Goal: Task Accomplishment & Management: Manage account settings

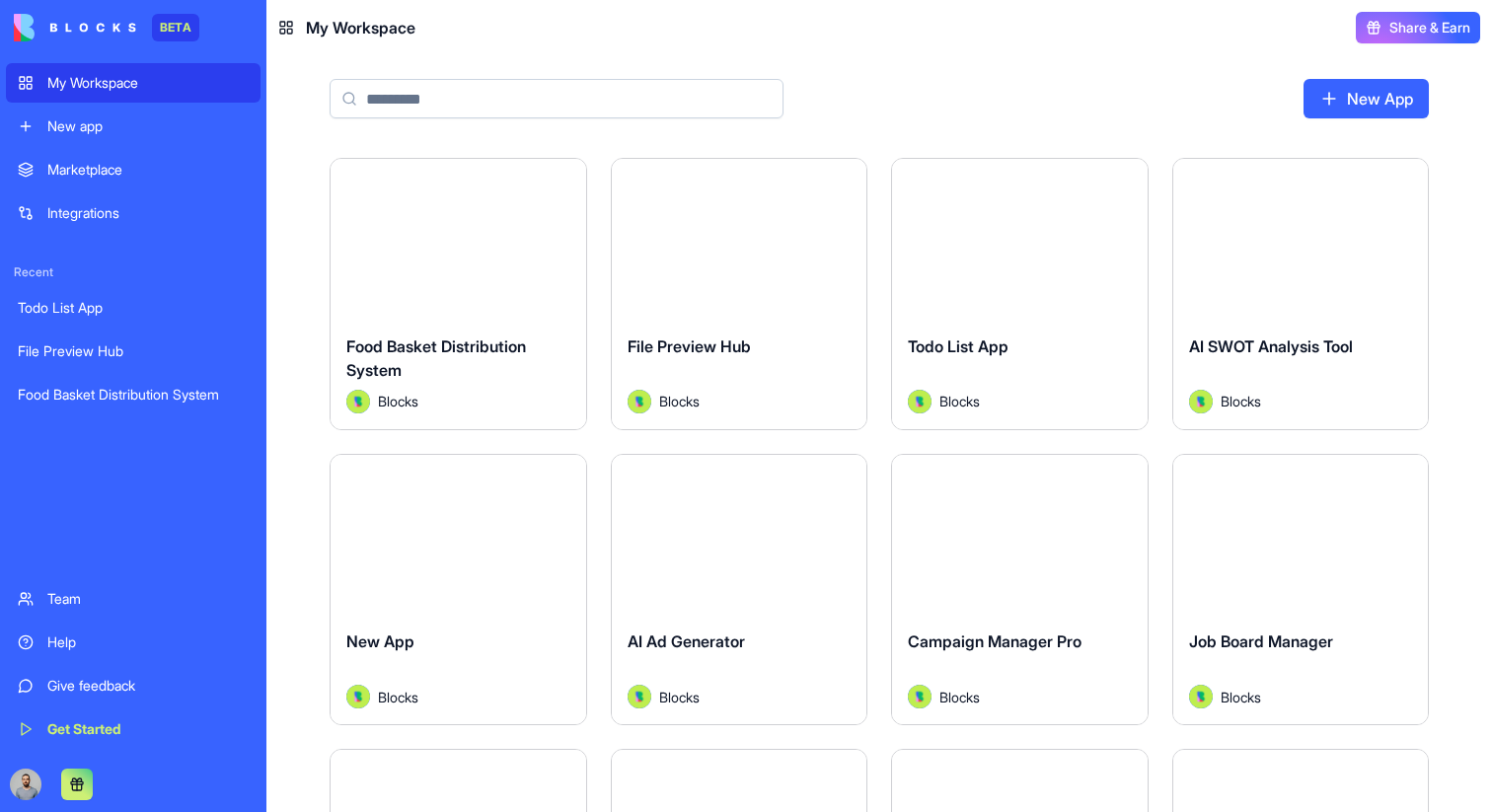
click at [733, 46] on header "My Workspace Share & Earn" at bounding box center [879, 28] width 1226 height 56
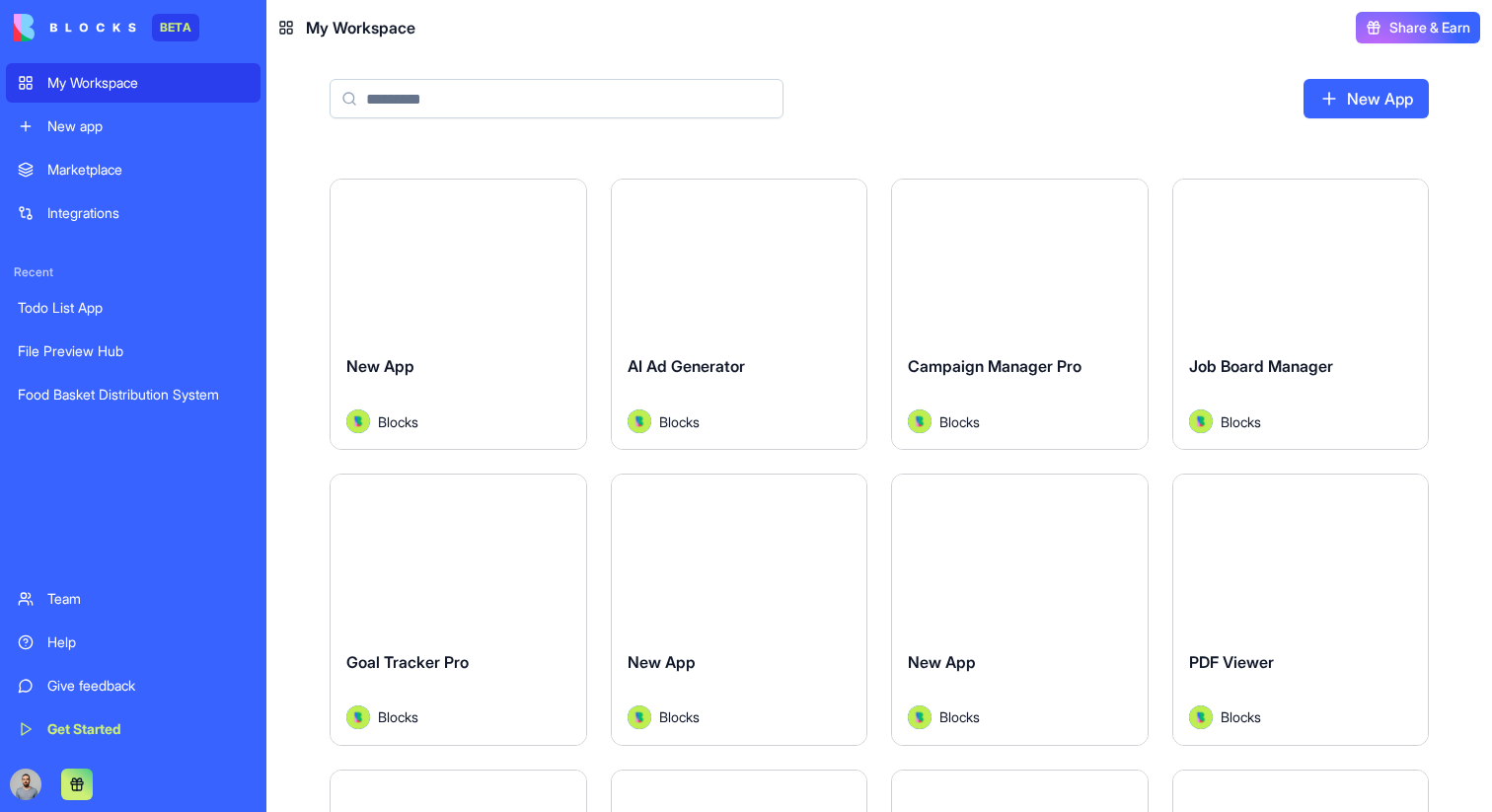
scroll to position [299, 0]
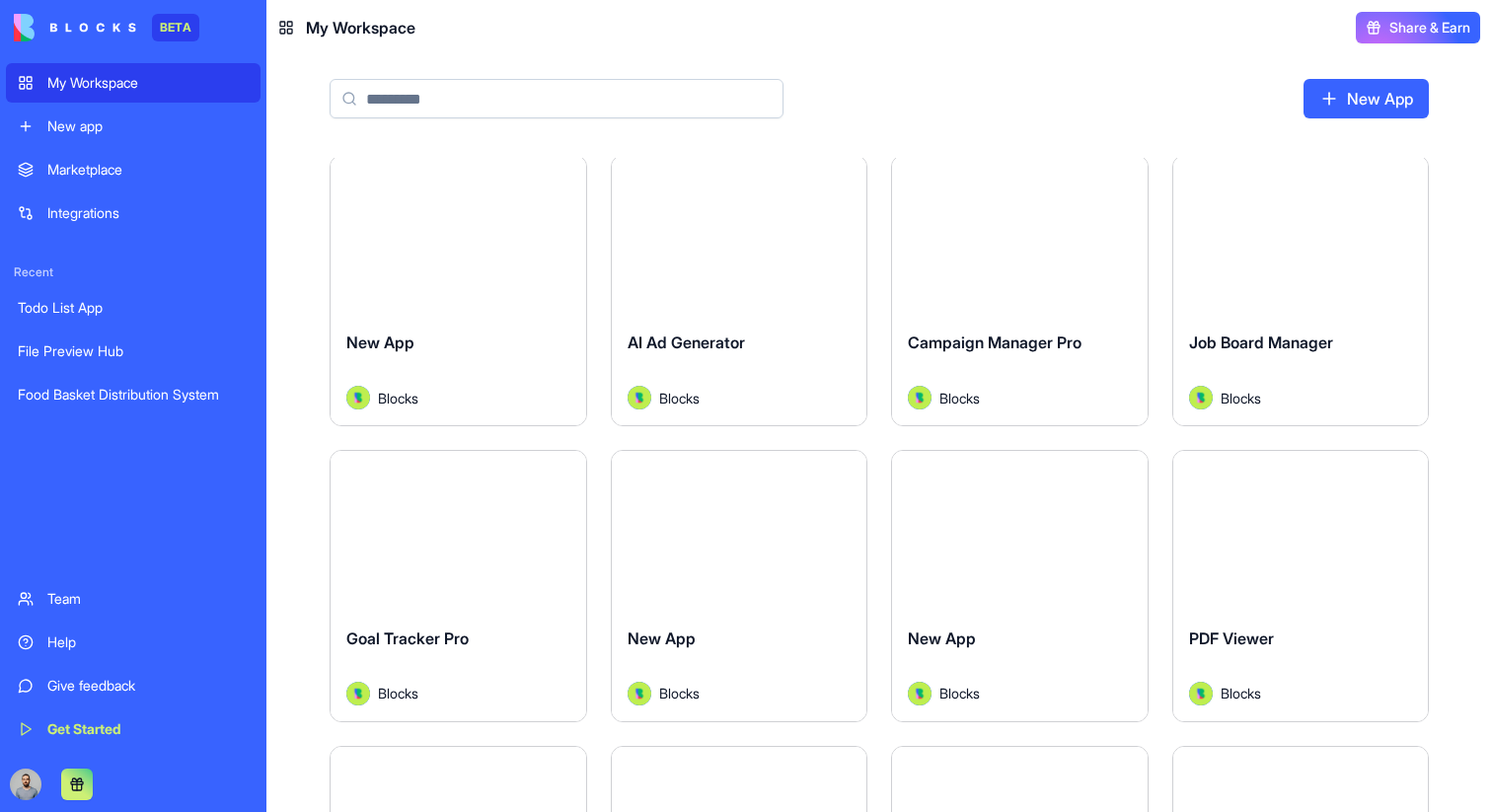
click at [1261, 279] on div "Launch" at bounding box center [1300, 236] width 255 height 160
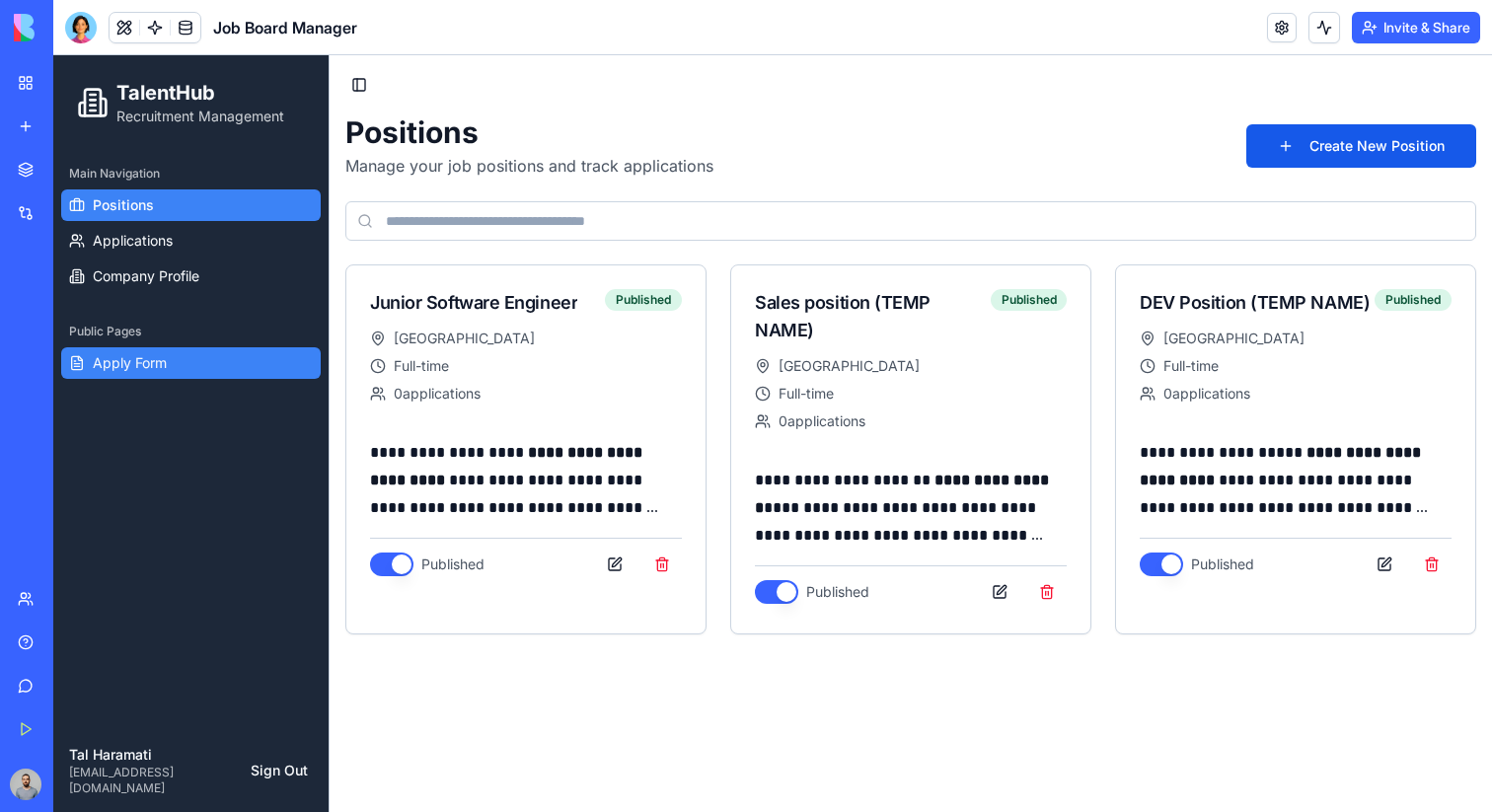
click at [207, 366] on link "Apply Form" at bounding box center [191, 363] width 259 height 32
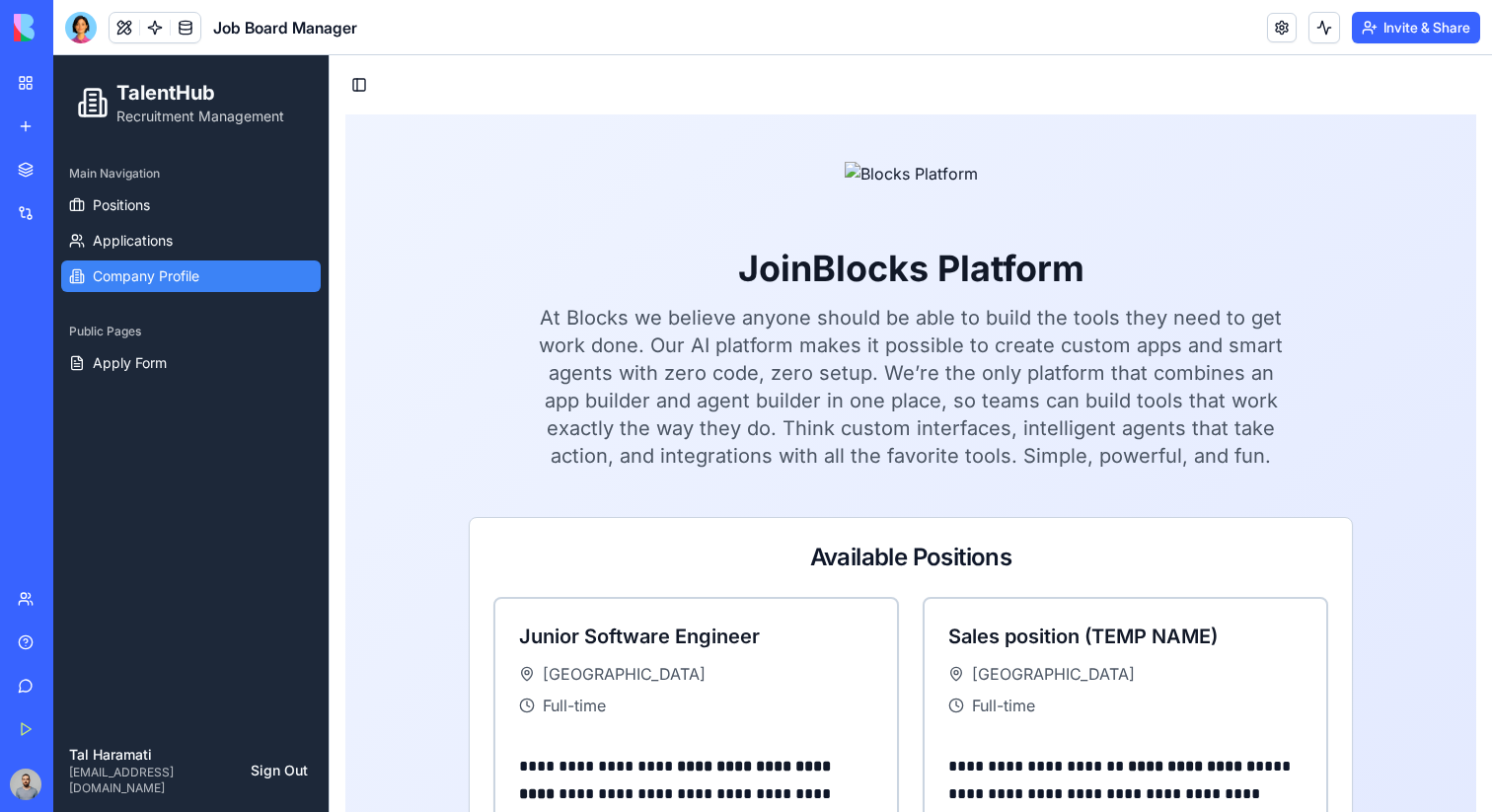
click at [216, 286] on link "Company Profile" at bounding box center [191, 276] width 259 height 32
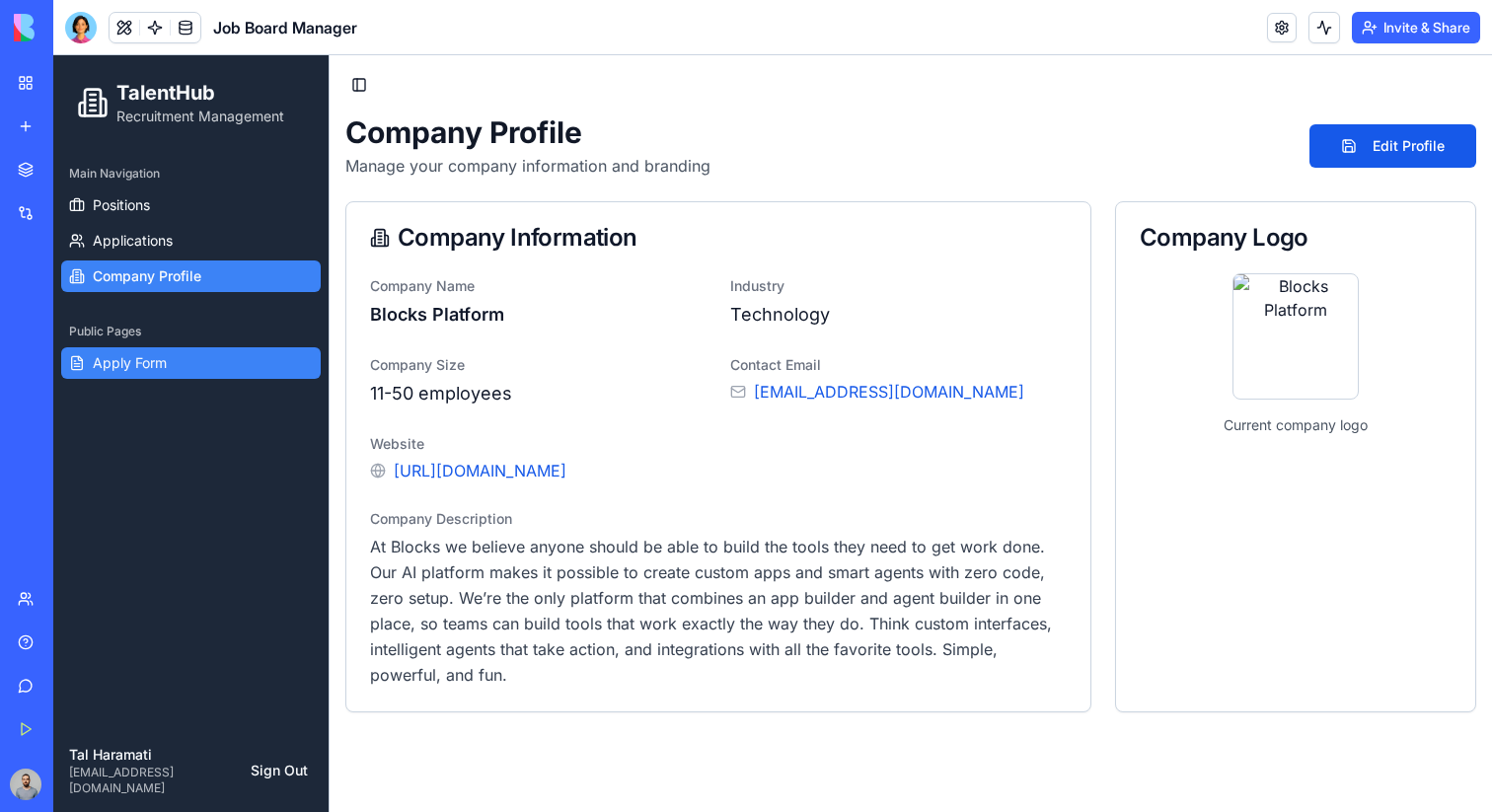
click at [238, 362] on link "Apply Form" at bounding box center [191, 363] width 259 height 32
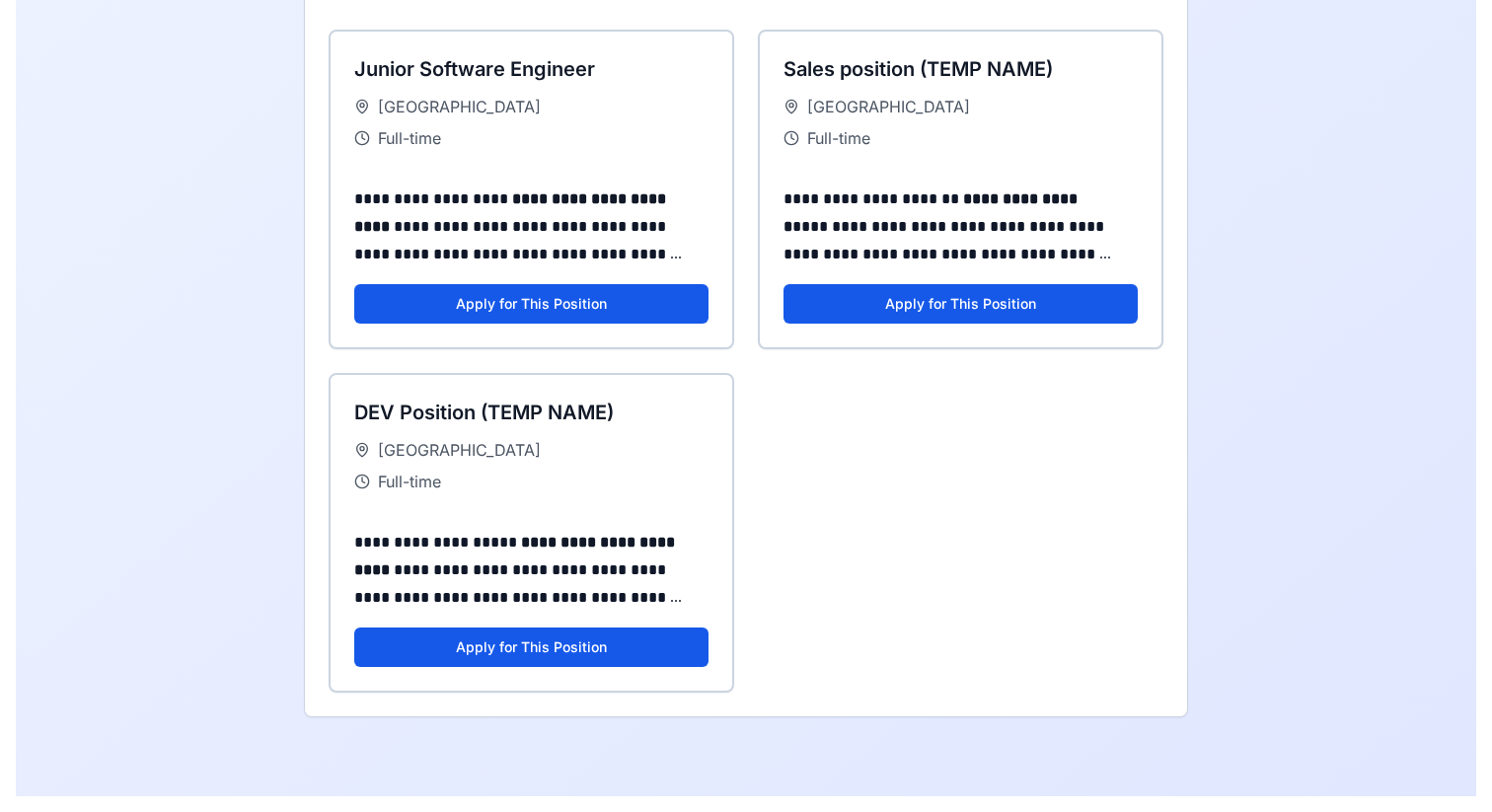
scroll to position [512, 0]
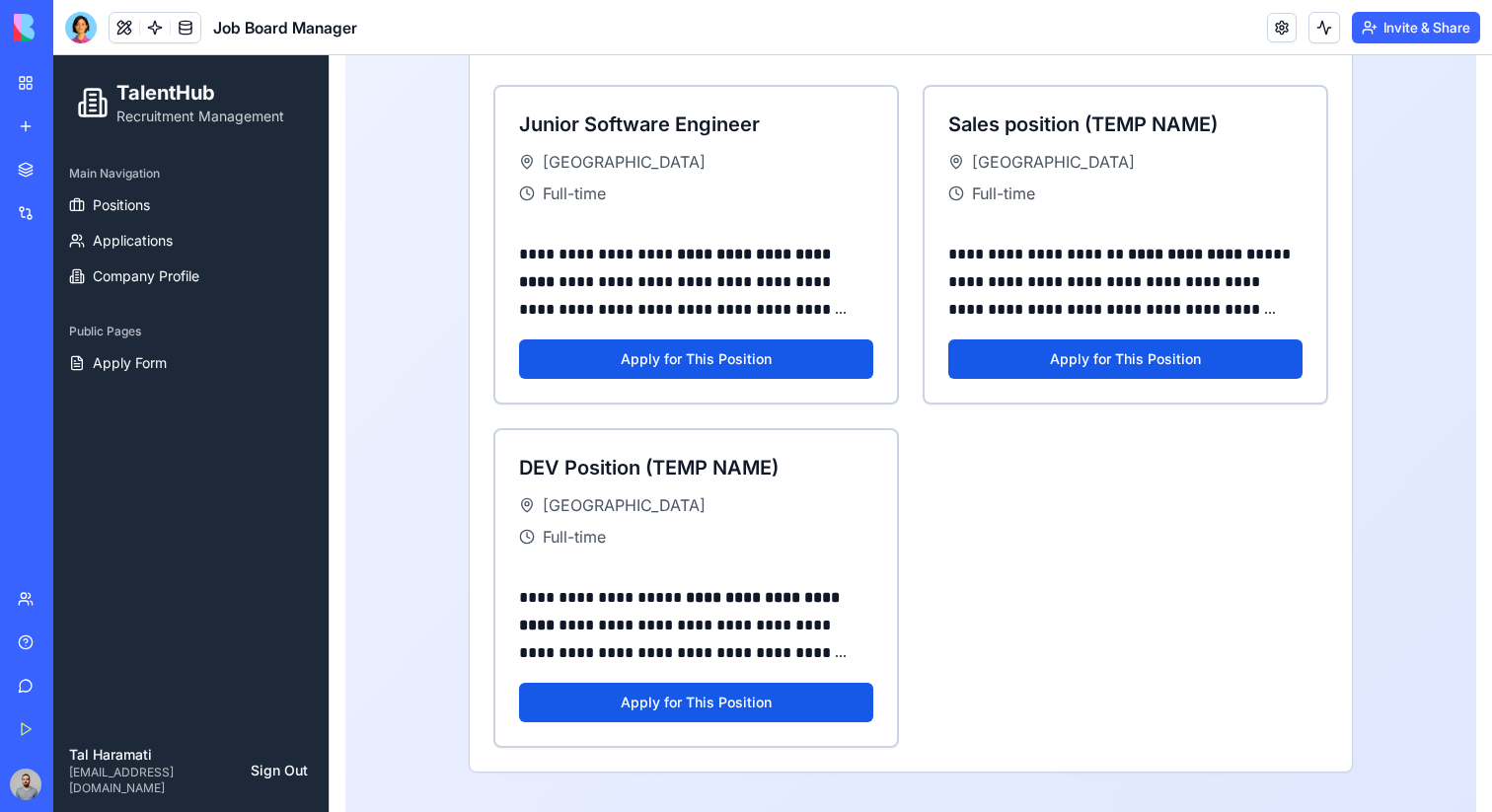
click at [141, 379] on div "Public Pages Apply Form" at bounding box center [191, 347] width 275 height 79
click at [142, 373] on link "Apply Form" at bounding box center [191, 363] width 259 height 32
click at [215, 362] on link "Apply Form" at bounding box center [191, 363] width 259 height 32
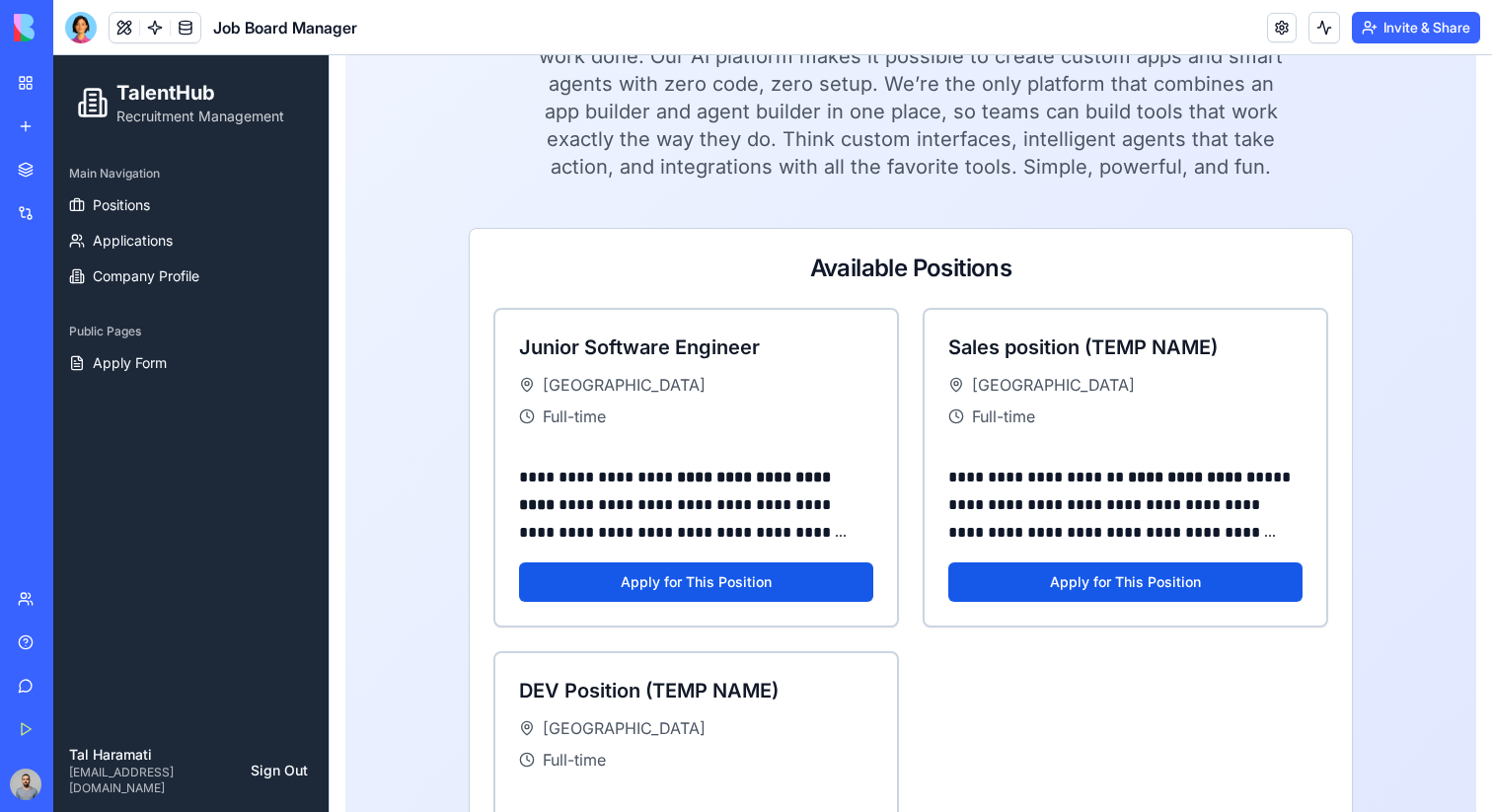
scroll to position [0, 0]
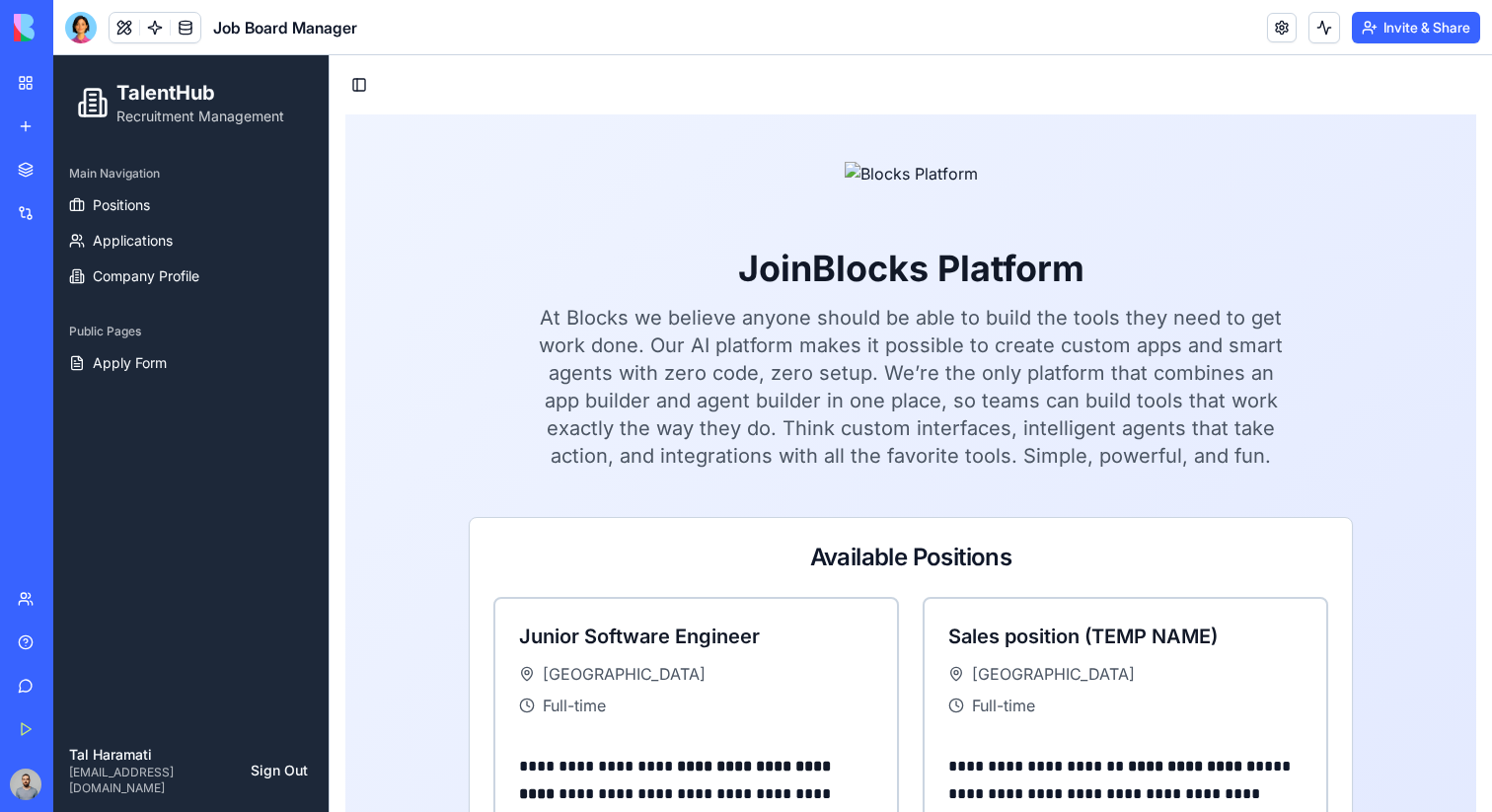
click at [1378, 32] on button "Invite & Share" at bounding box center [1415, 28] width 128 height 32
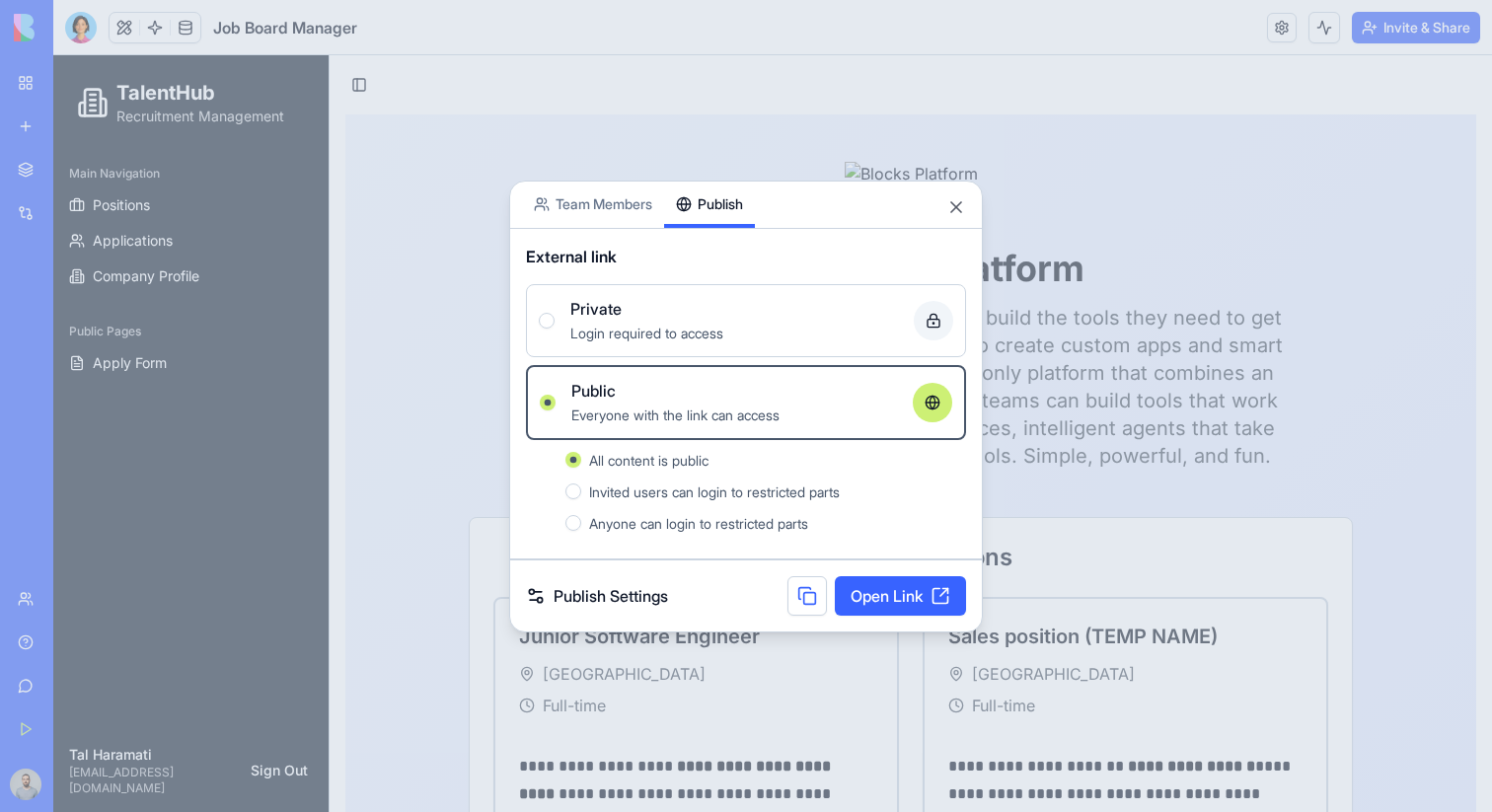
click at [710, 165] on body "BETA My Workspace New app Marketplace Integrations Recent Todo List App File Pr…" at bounding box center [746, 406] width 1492 height 812
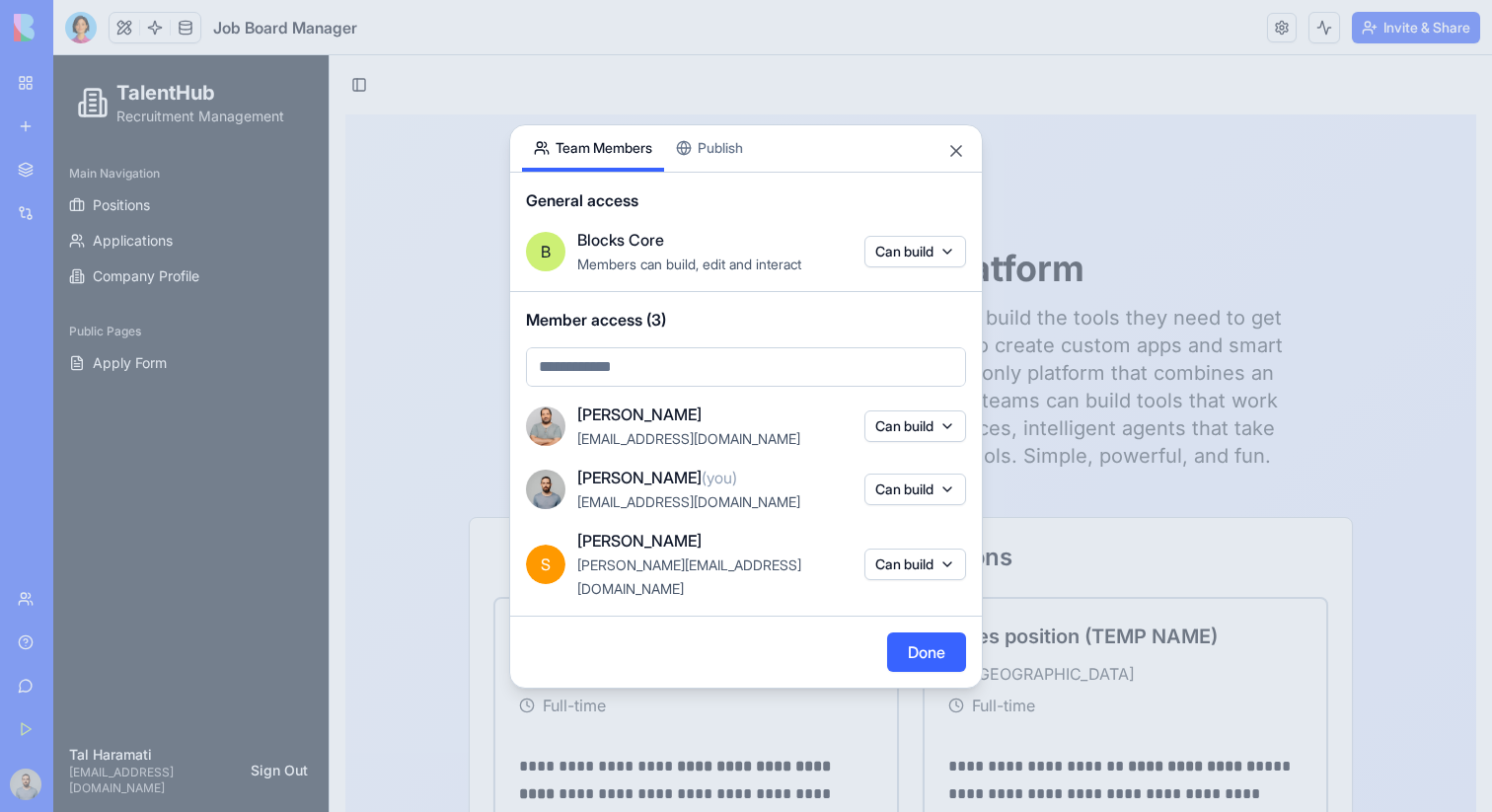
click at [608, 205] on div "Share App Team Members Publish General access B Blocks Core Members can build, …" at bounding box center [746, 406] width 473 height 565
click at [711, 174] on body "BETA My Workspace New app Marketplace Integrations Recent Todo List App File Pr…" at bounding box center [746, 406] width 1492 height 812
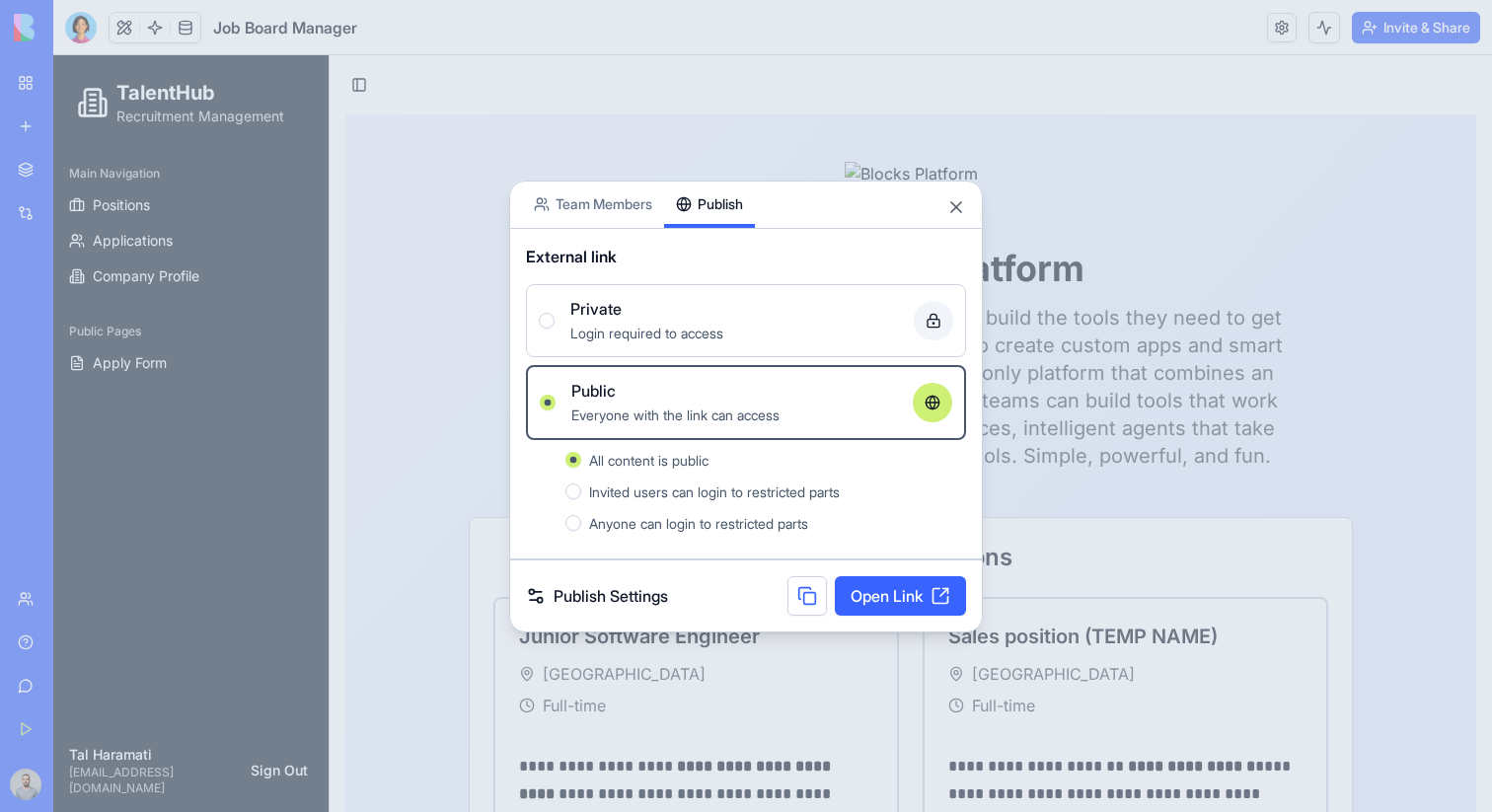
click at [890, 582] on link "Open Link" at bounding box center [901, 596] width 131 height 40
click at [1187, 166] on div at bounding box center [746, 406] width 1492 height 812
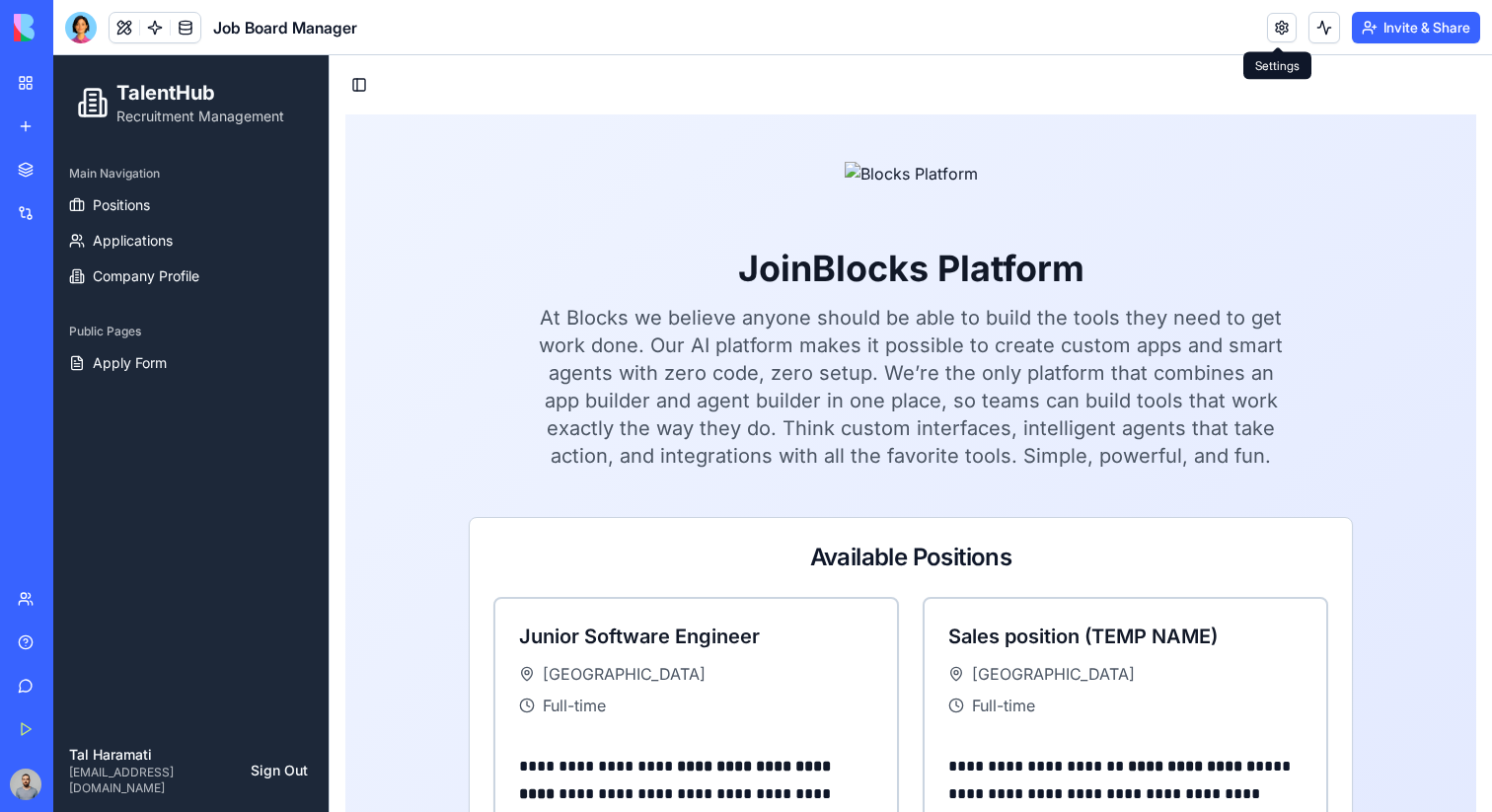
click at [1277, 29] on link at bounding box center [1282, 28] width 30 height 30
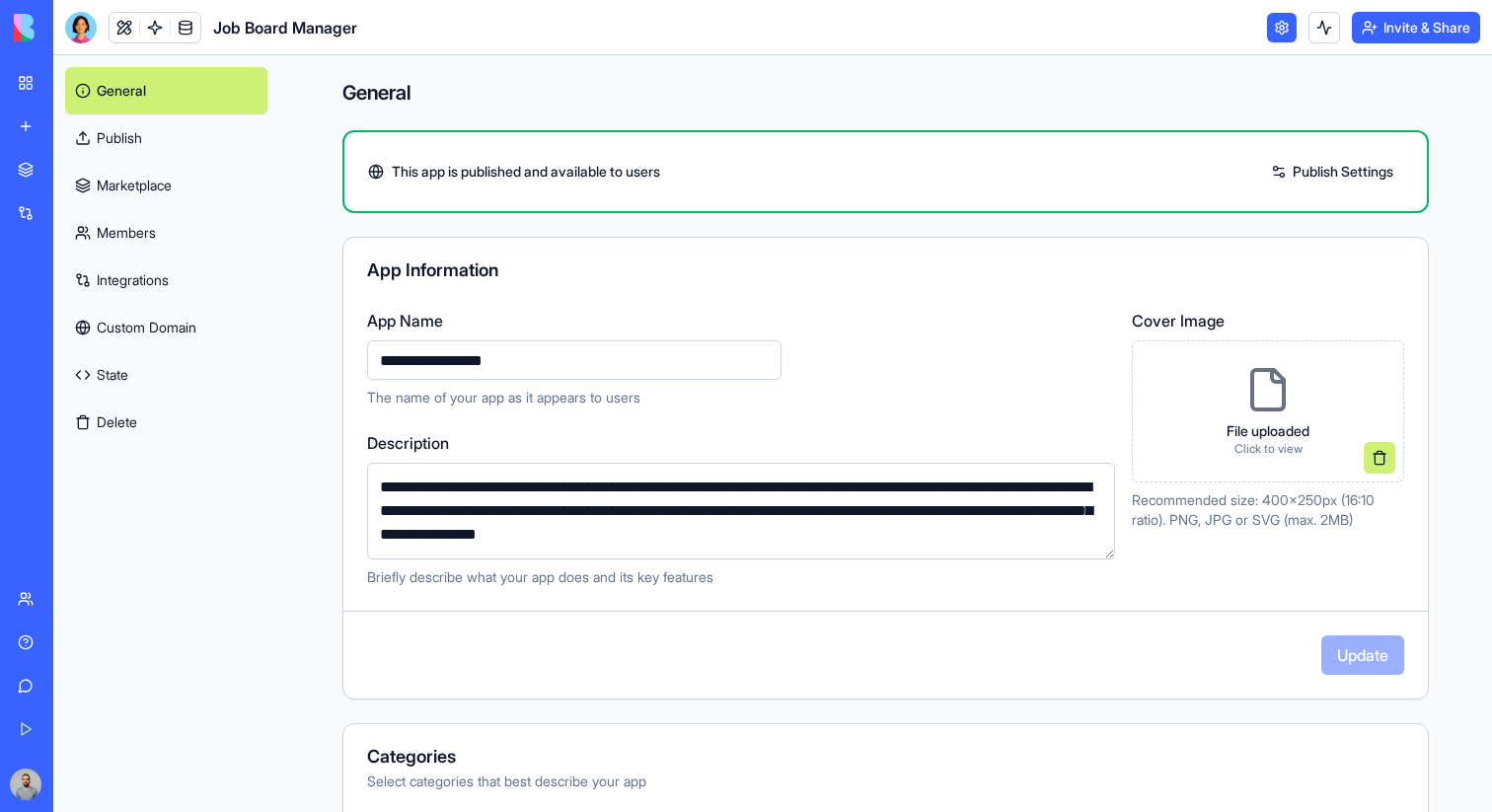
click at [211, 135] on link "Publish" at bounding box center [167, 138] width 203 height 48
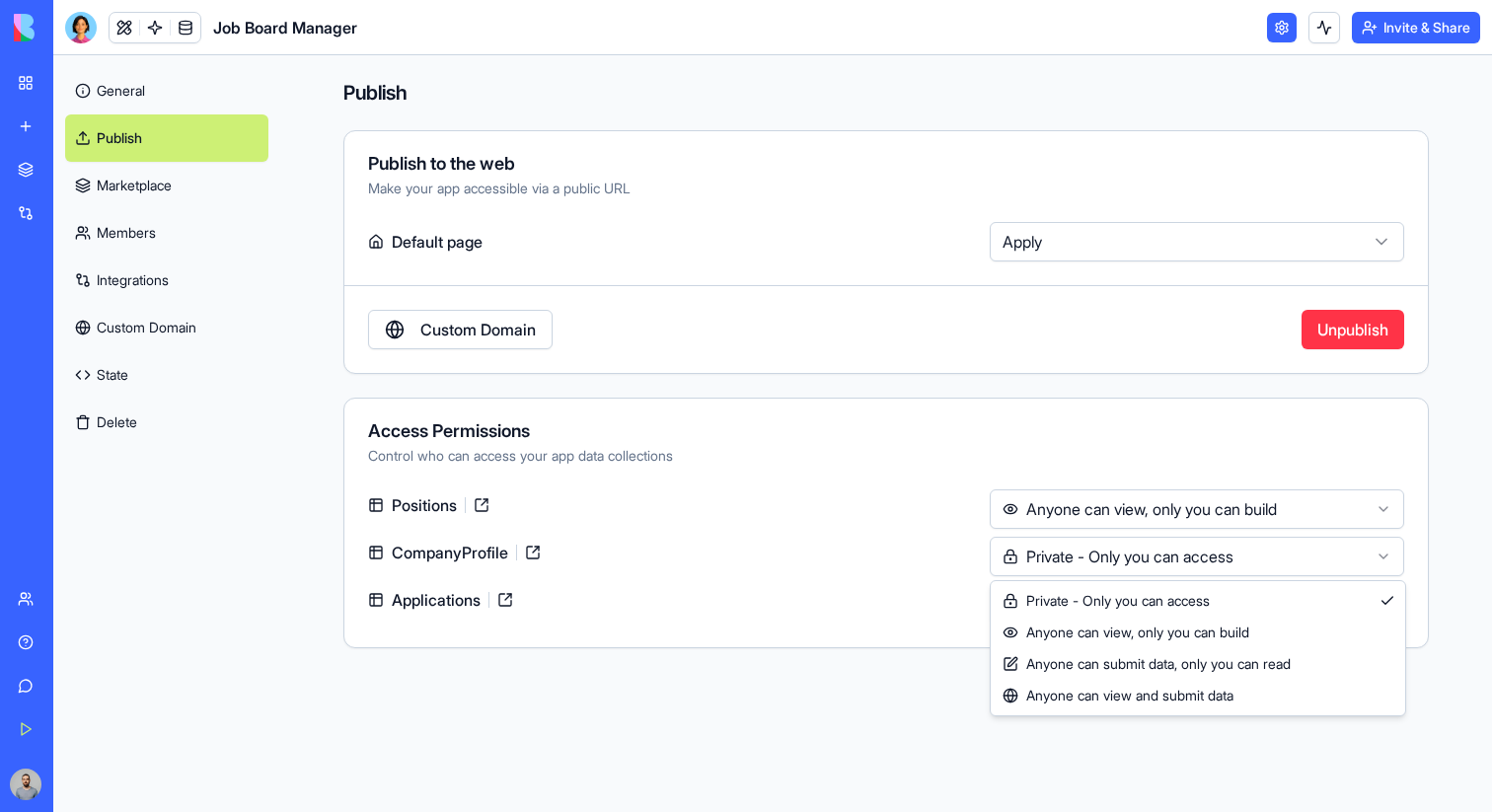
click at [1079, 560] on html "**********" at bounding box center [746, 406] width 1492 height 812
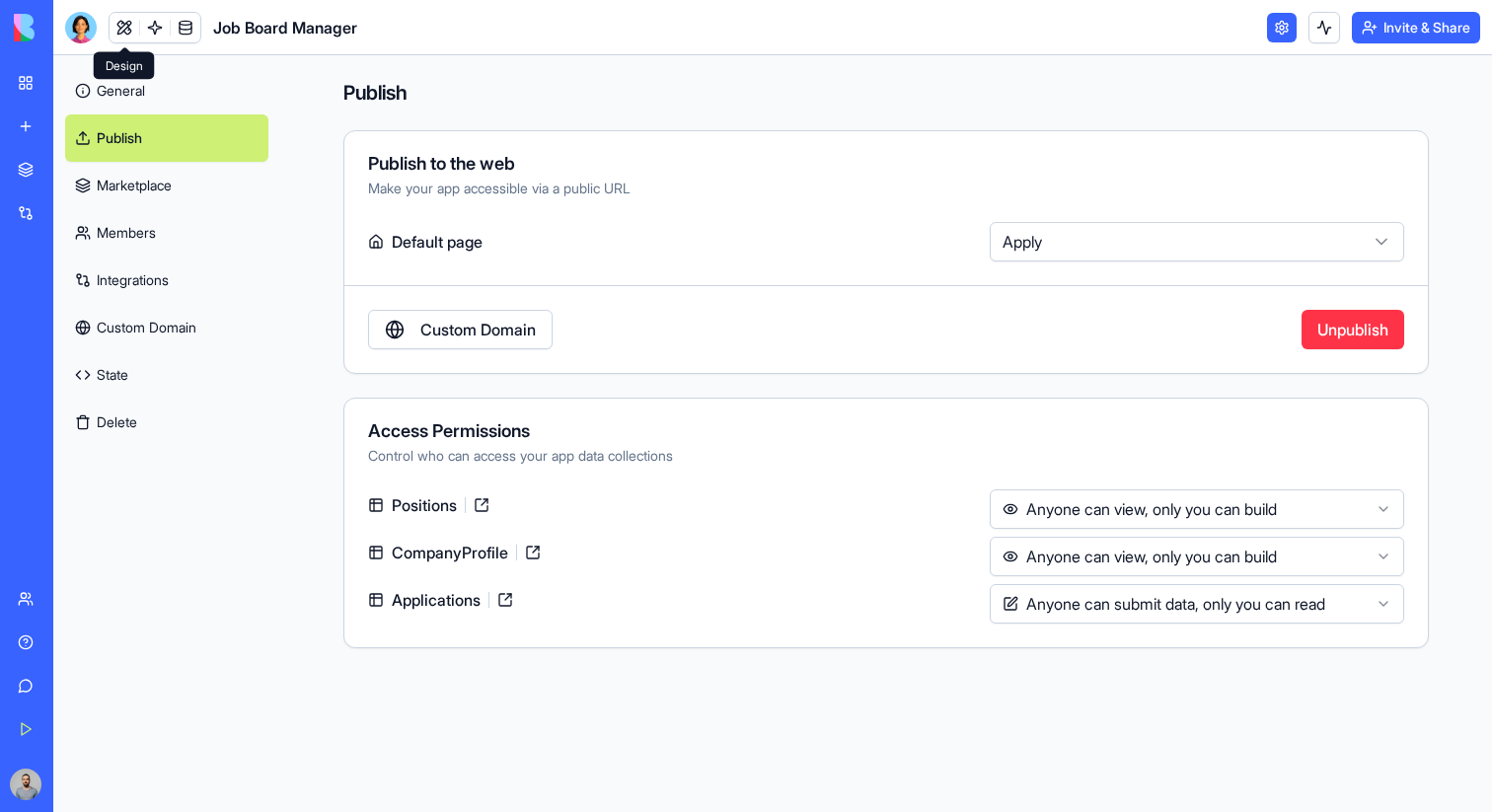
click at [127, 21] on link at bounding box center [124, 28] width 30 height 30
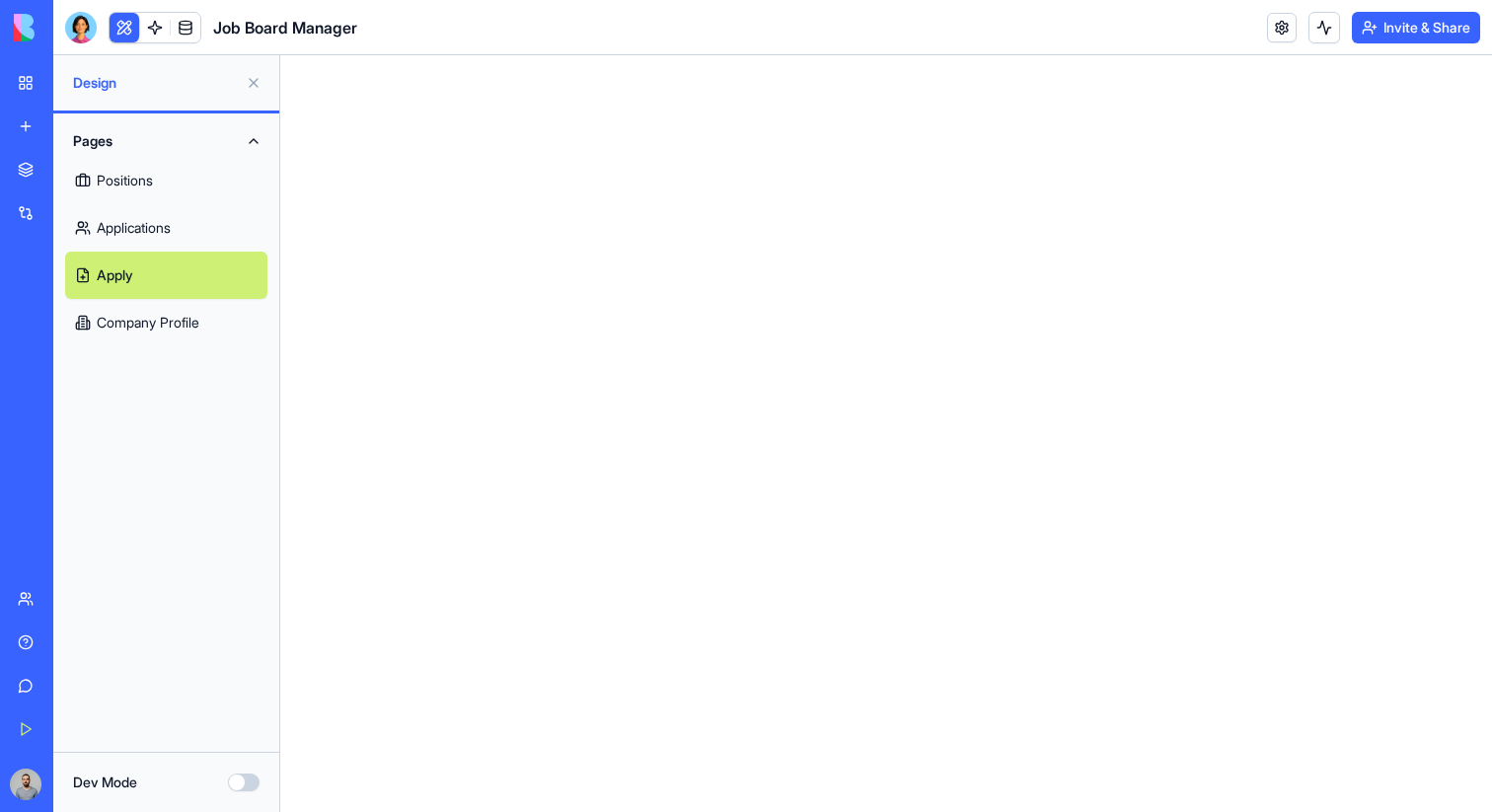
click at [253, 84] on button at bounding box center [253, 83] width 32 height 32
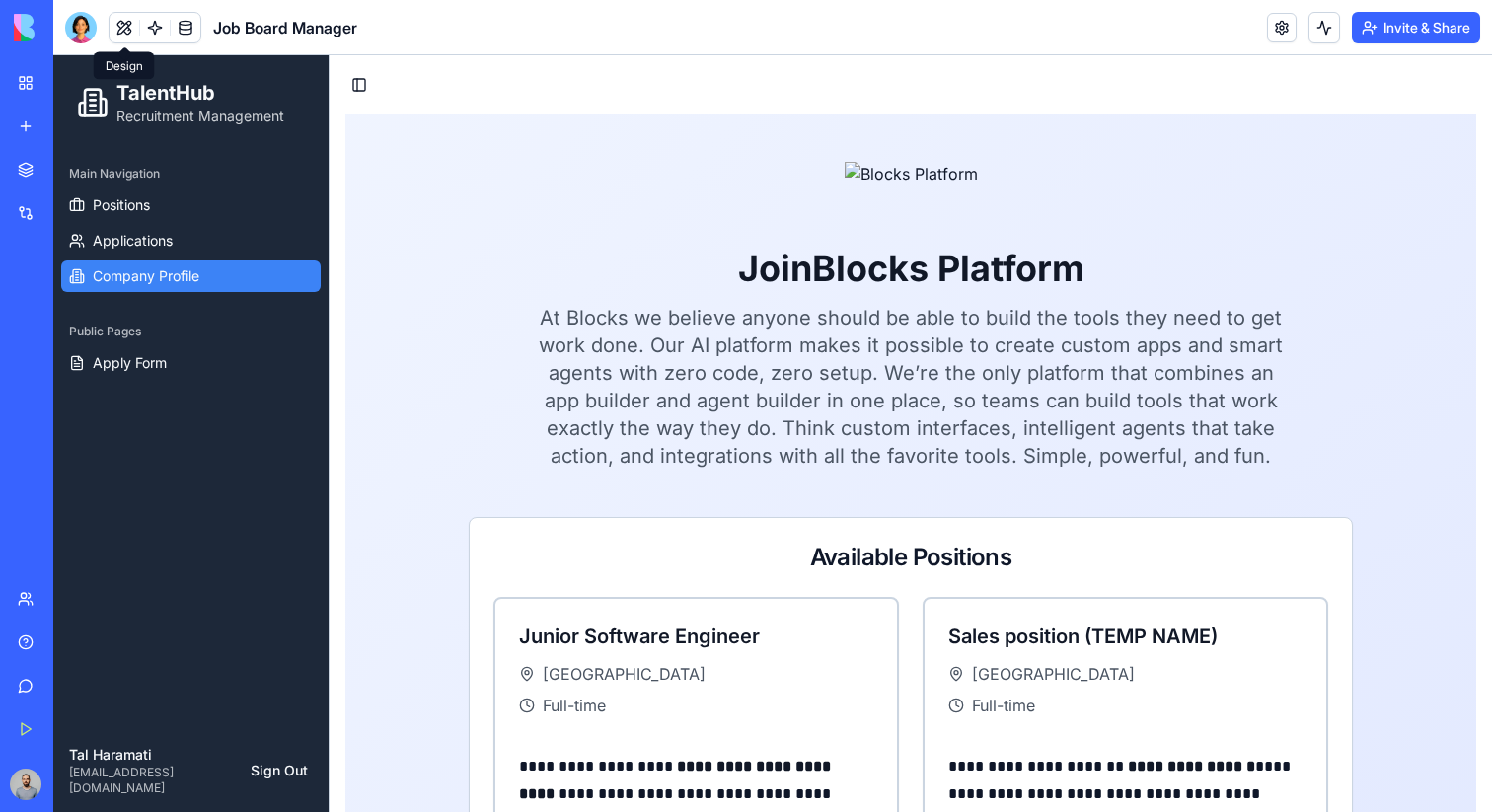
click at [236, 274] on link "Company Profile" at bounding box center [191, 276] width 259 height 32
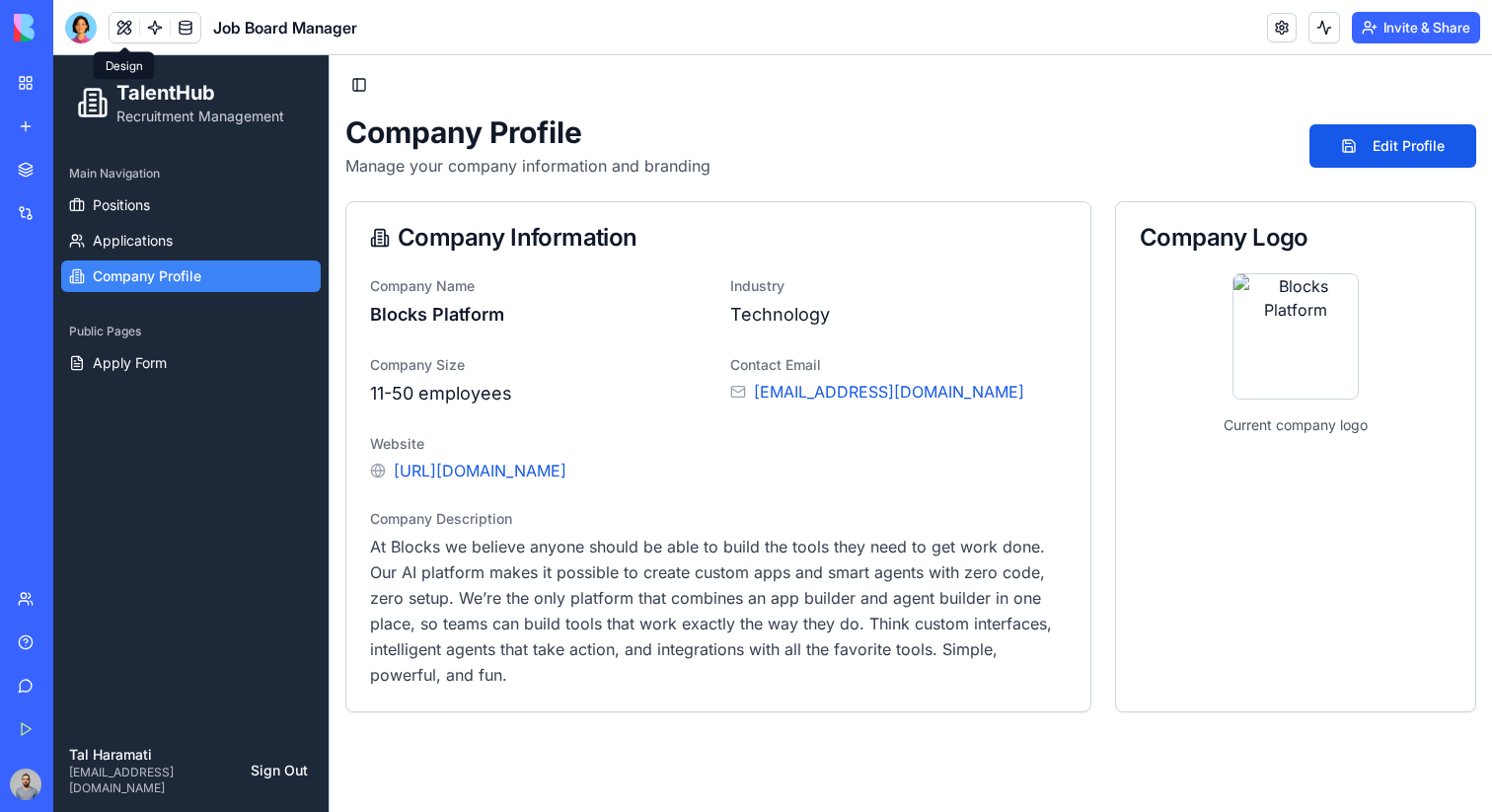
click at [414, 321] on p "Blocks Platform" at bounding box center [538, 315] width 337 height 28
click at [1350, 138] on button "Edit Profile" at bounding box center [1393, 146] width 167 height 44
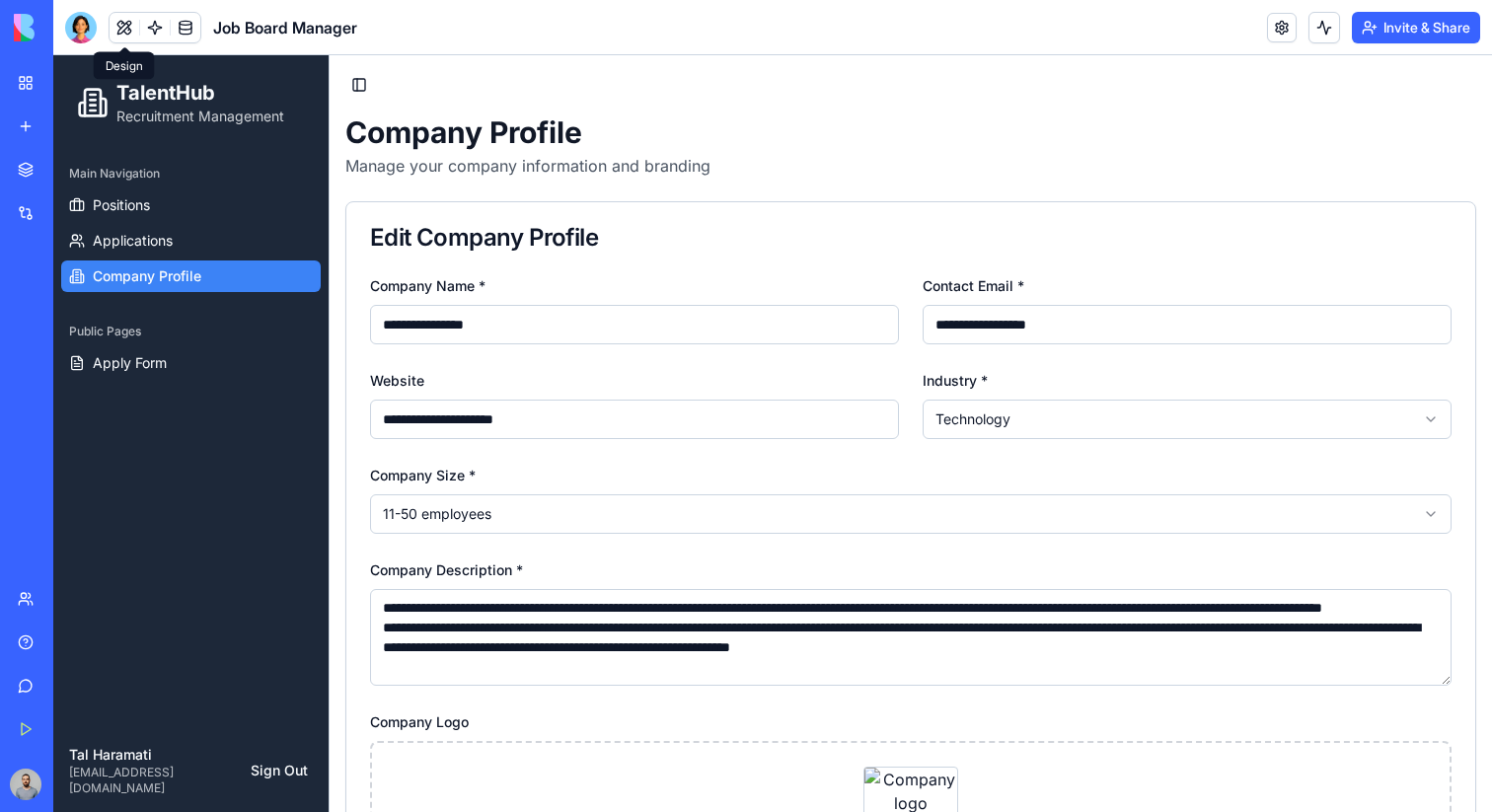
click at [482, 325] on input "**********" at bounding box center [634, 325] width 529 height 40
click at [468, 325] on input "**********" at bounding box center [634, 325] width 529 height 40
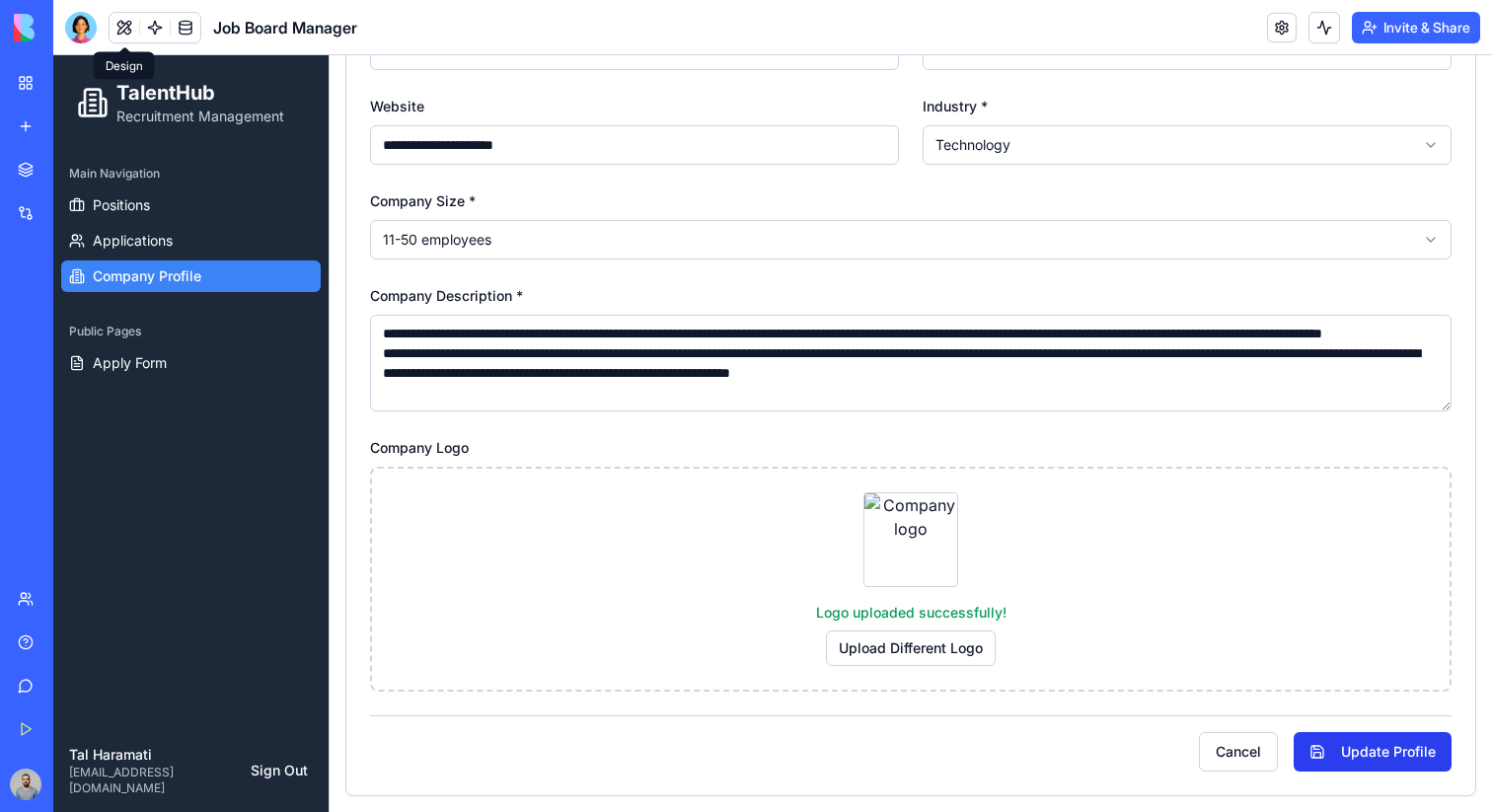
type input "******"
click at [1365, 765] on button "Update Profile" at bounding box center [1372, 752] width 158 height 40
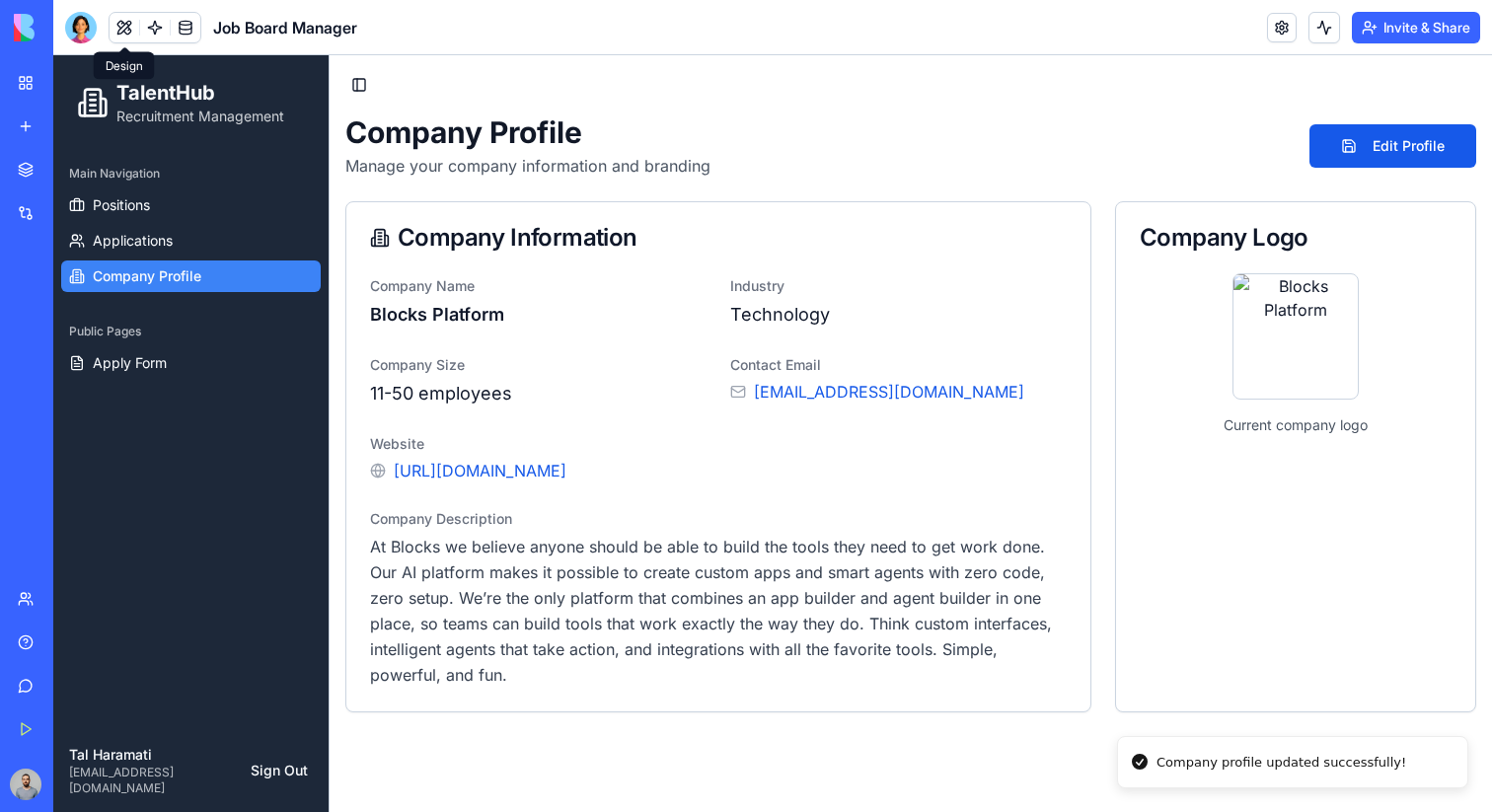
scroll to position [0, 0]
click at [1376, 12] on button "Invite & Share" at bounding box center [1415, 28] width 128 height 32
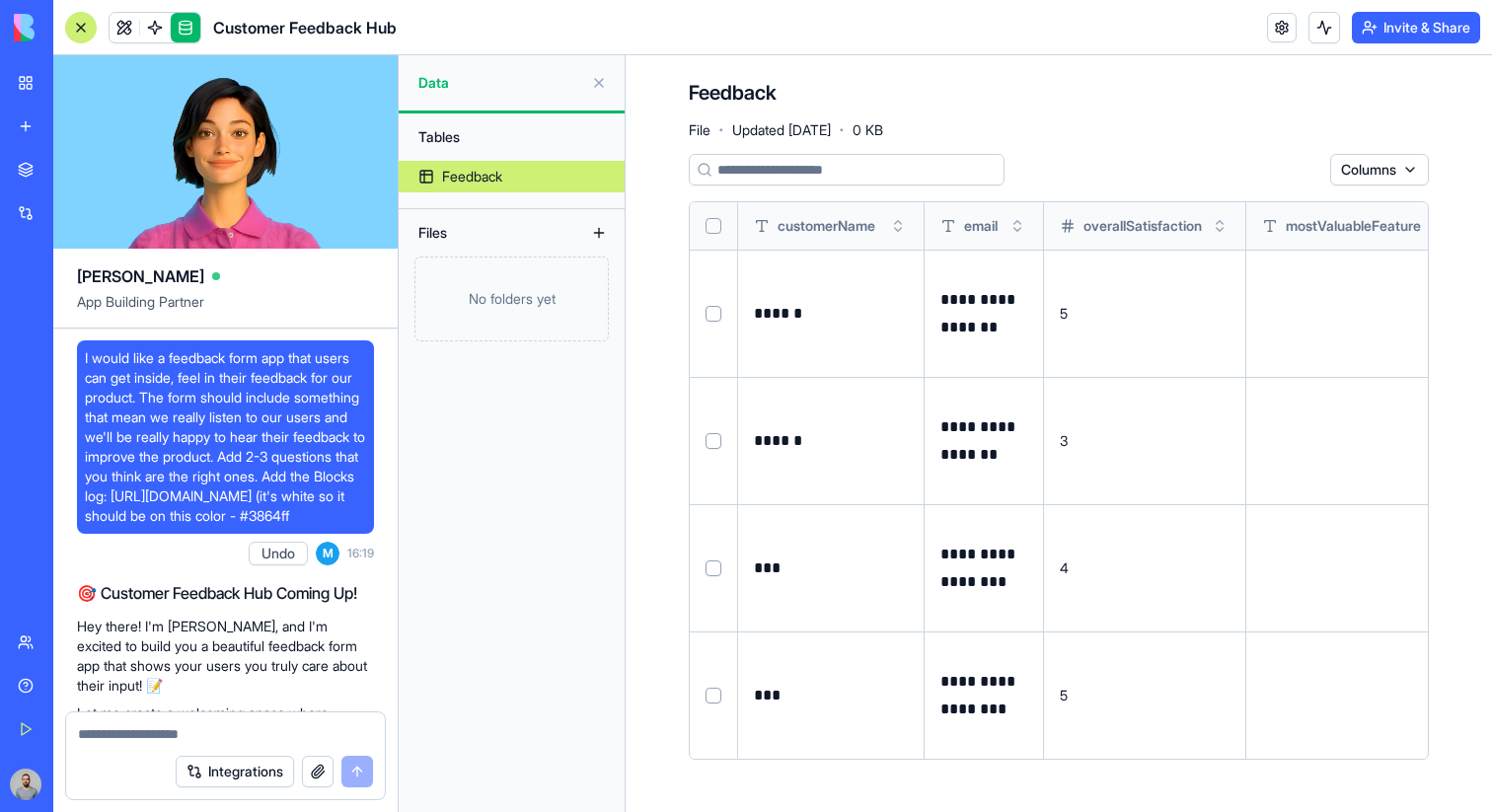
scroll to position [11095, 0]
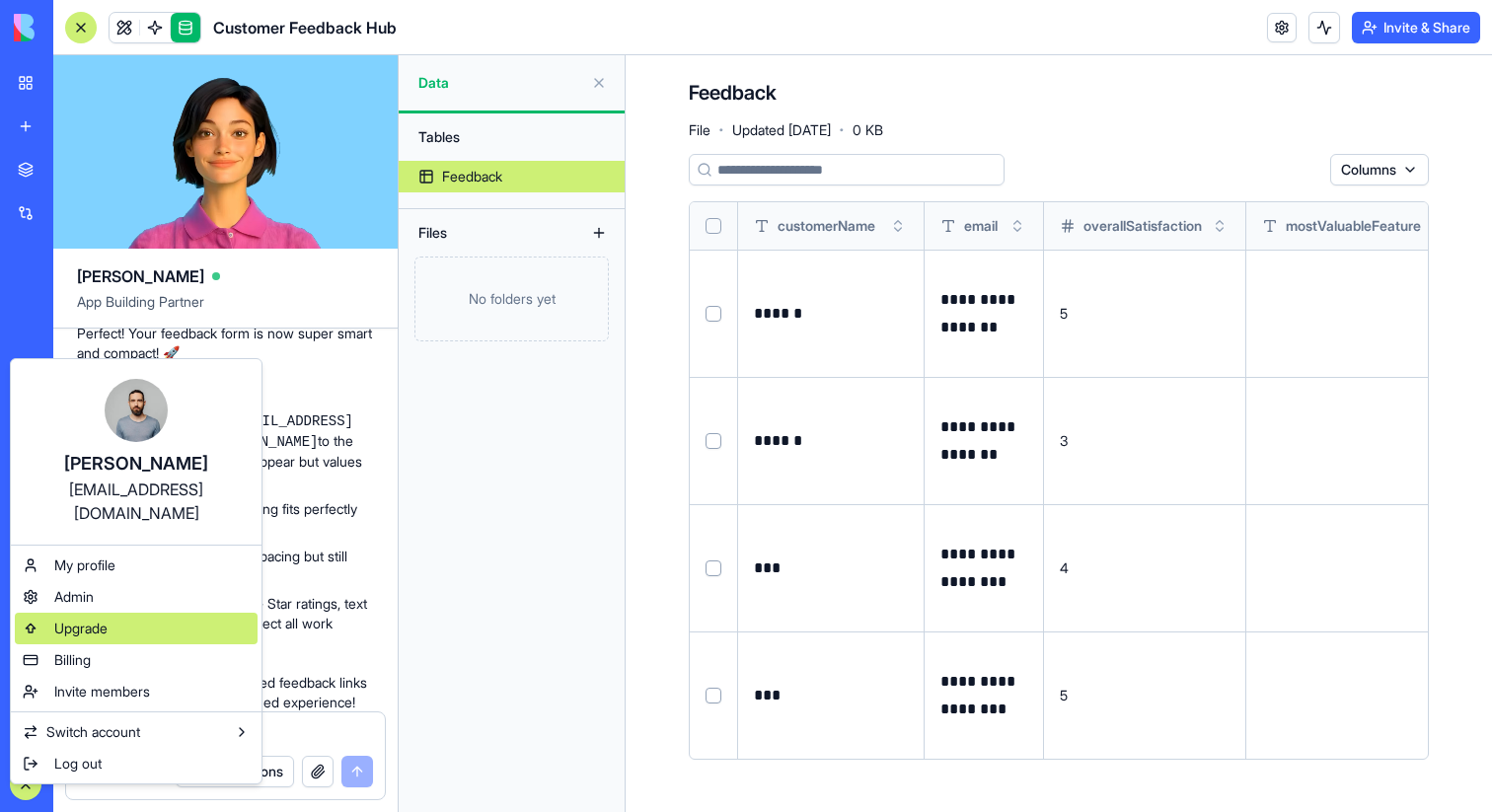
click at [92, 618] on span "Upgrade" at bounding box center [82, 628] width 54 height 20
